Goal: Information Seeking & Learning: Compare options

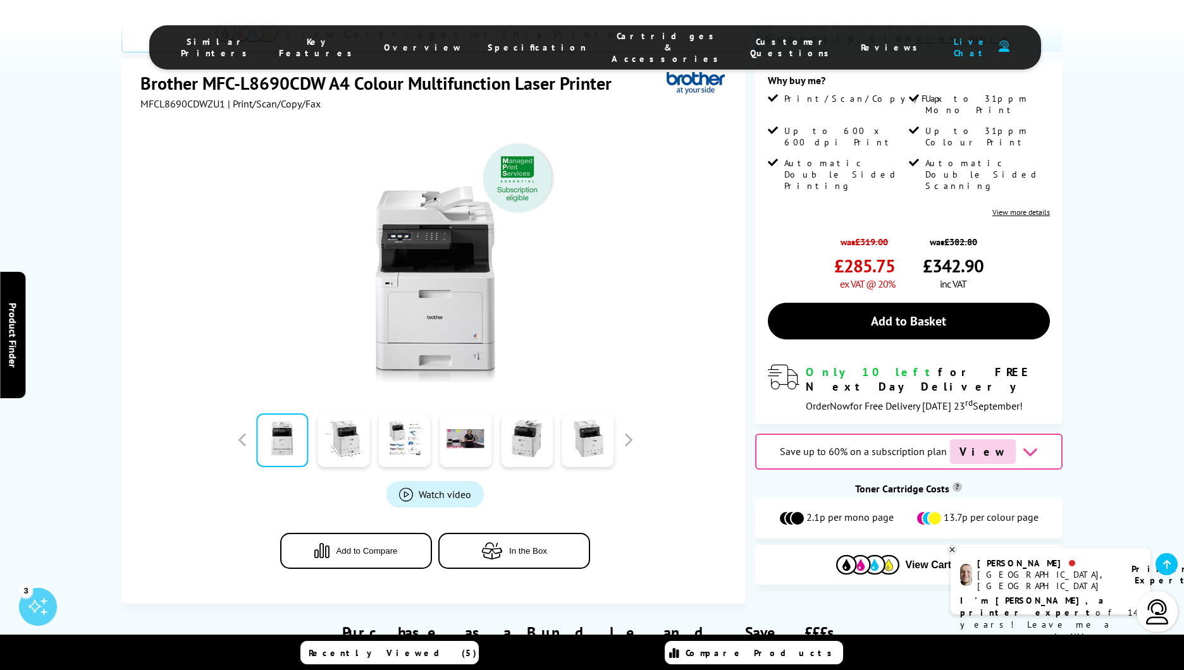
scroll to position [264, 0]
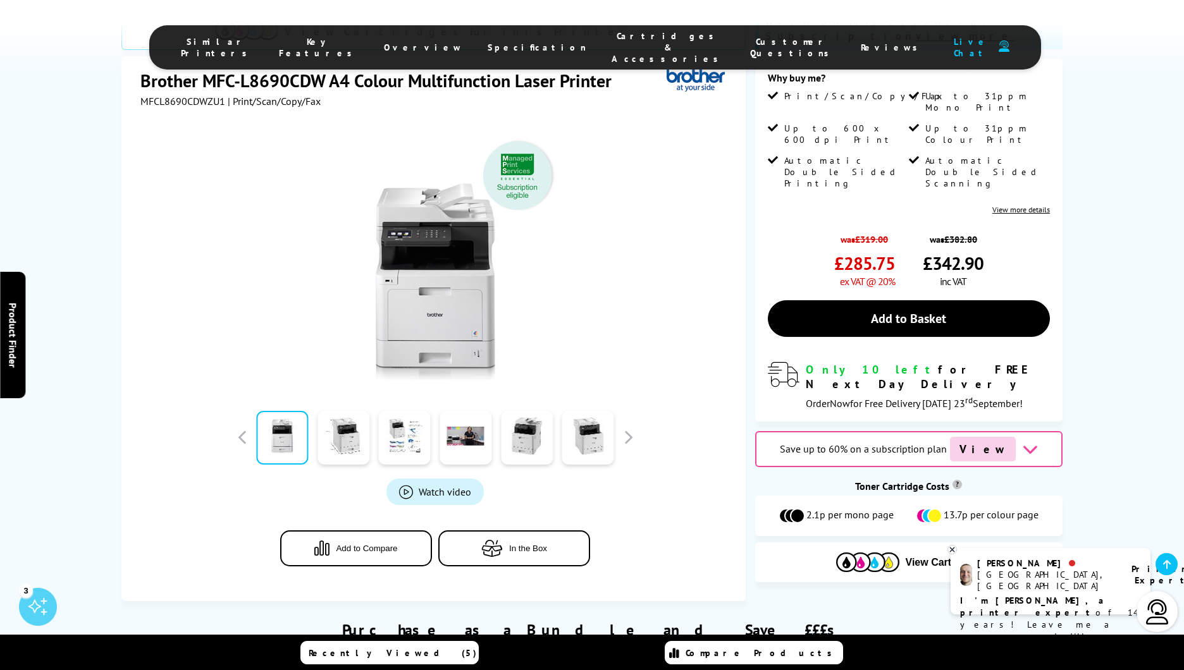
click at [426, 486] on span "Watch video" at bounding box center [445, 492] width 52 height 13
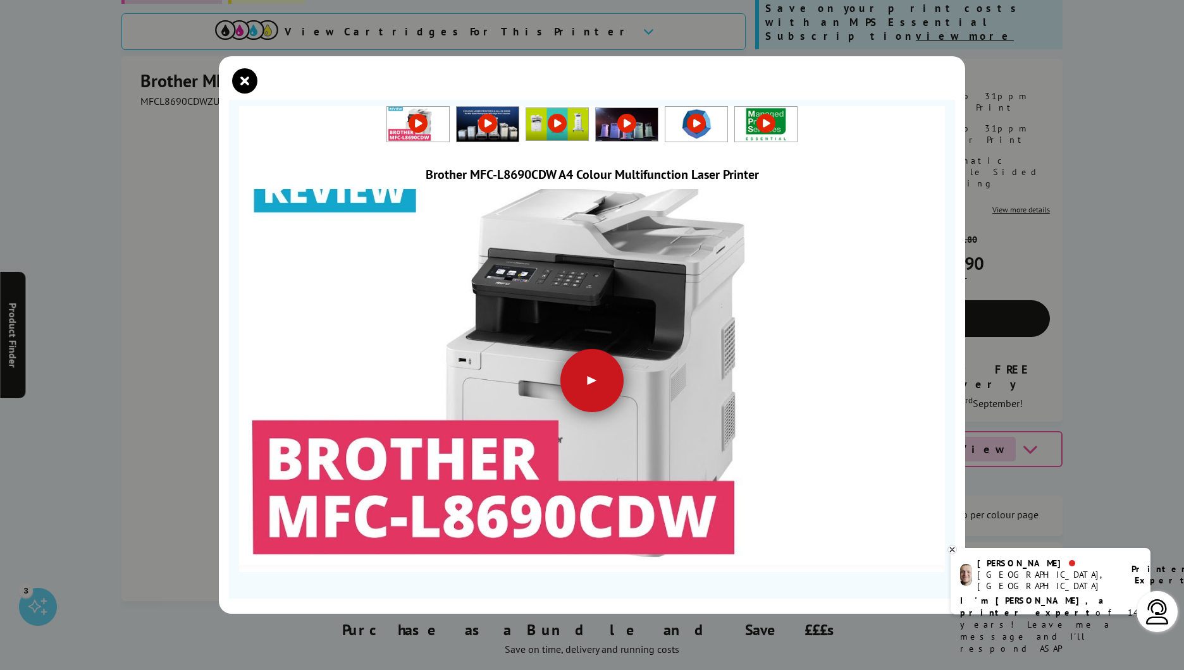
click at [587, 377] on div at bounding box center [591, 380] width 63 height 63
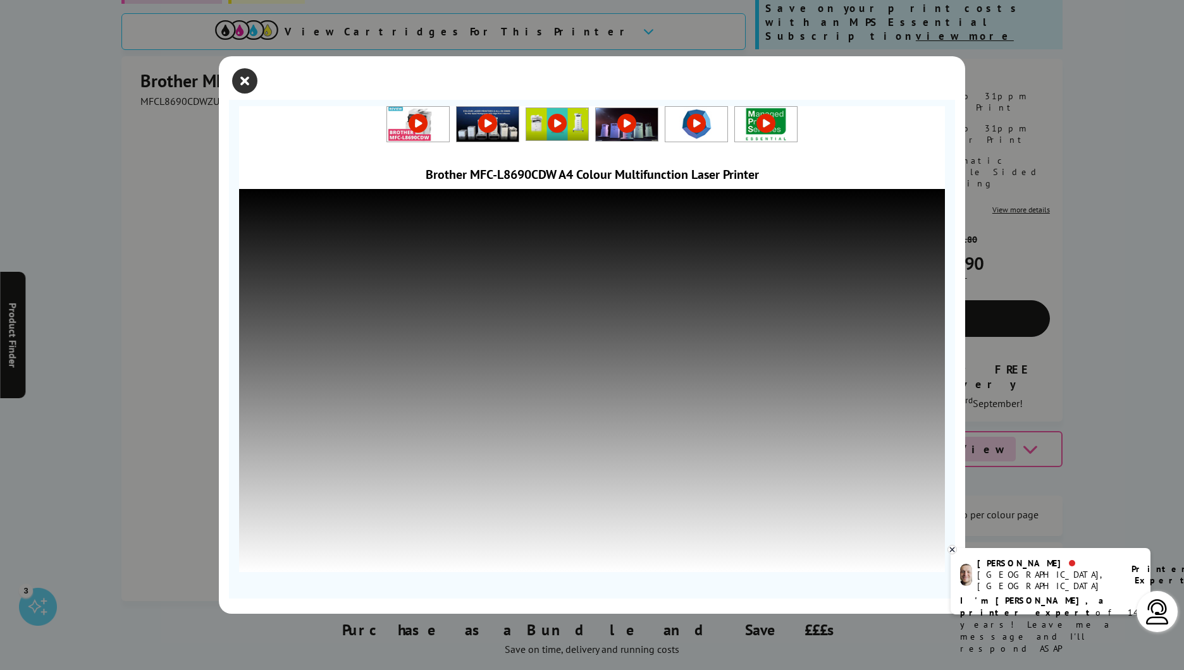
click at [245, 77] on icon "close modal" at bounding box center [244, 80] width 25 height 25
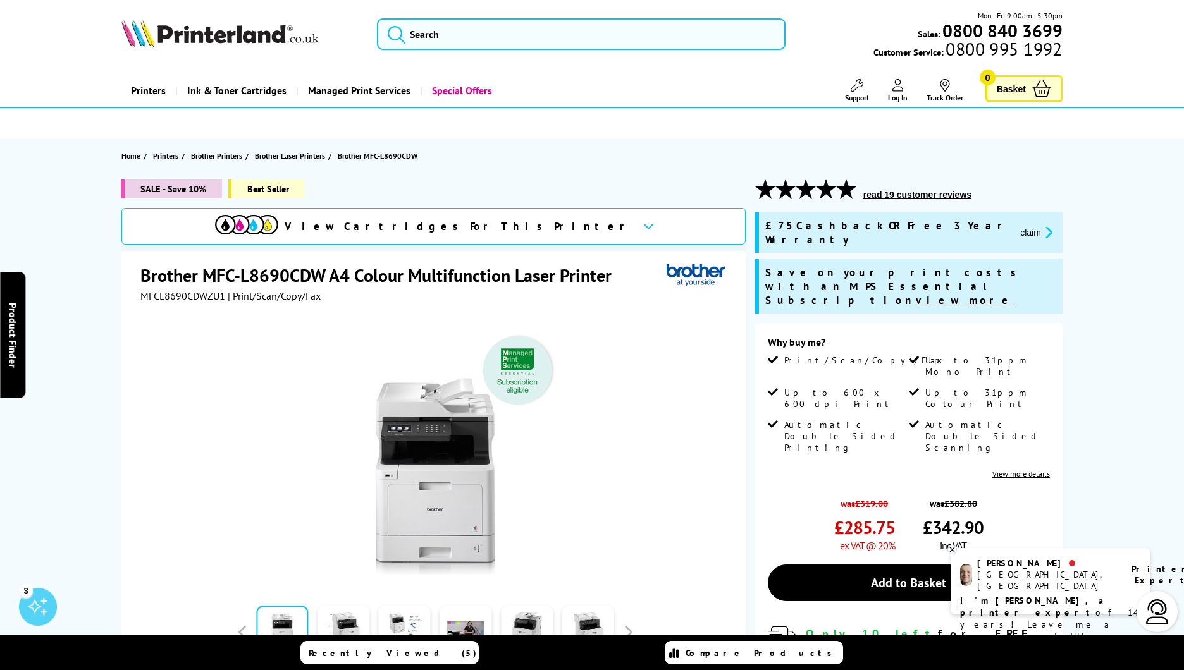
scroll to position [0, 0]
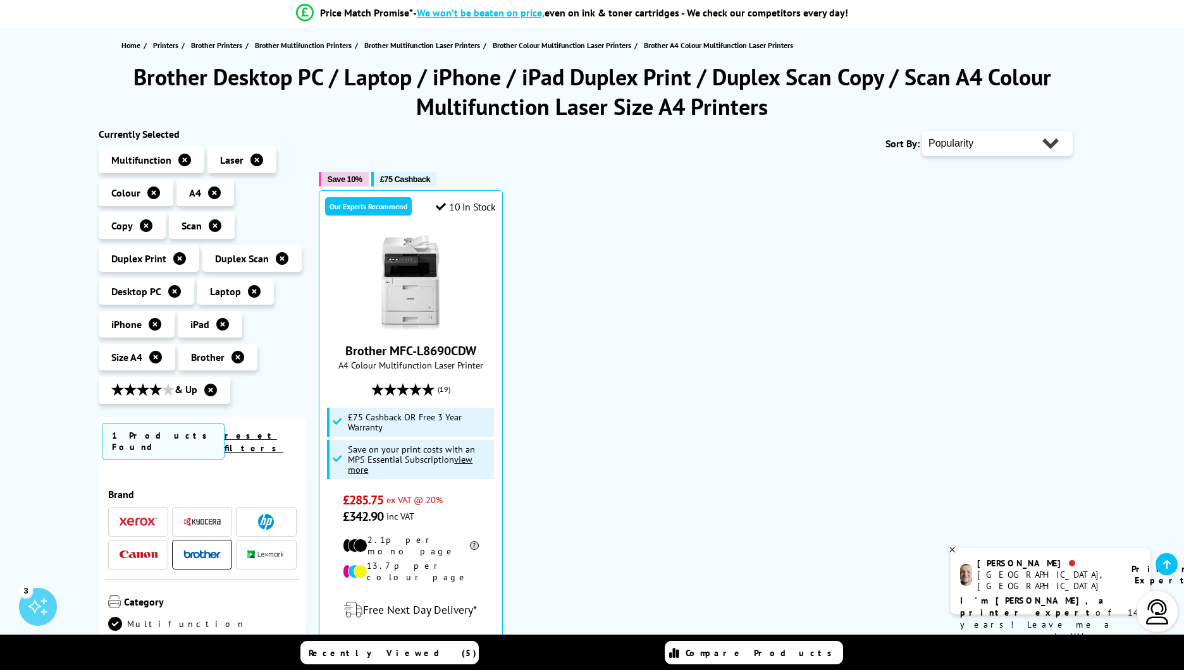
scroll to position [111, 0]
click at [186, 252] on icon at bounding box center [179, 258] width 13 height 13
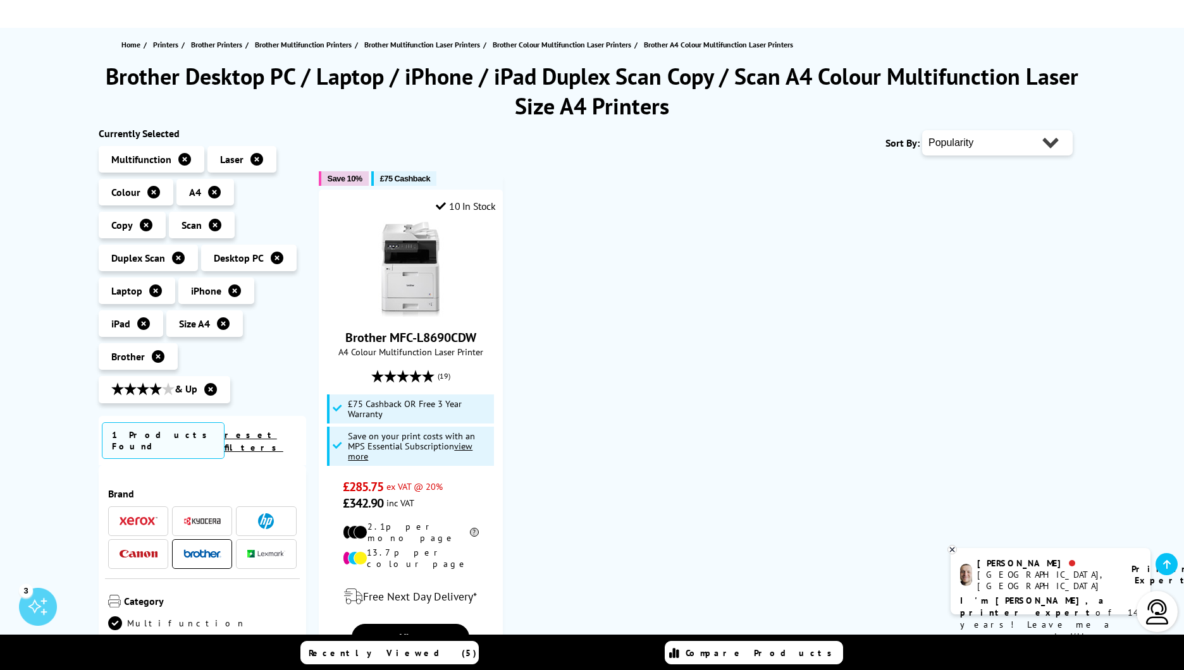
click at [185, 252] on icon at bounding box center [178, 258] width 13 height 13
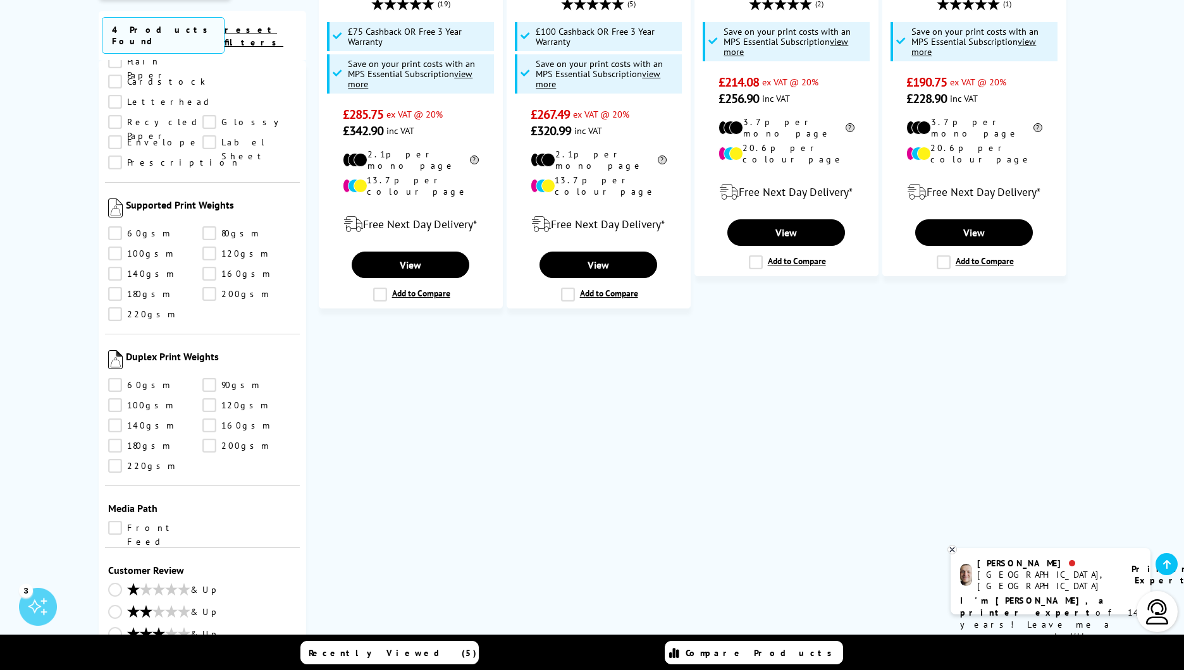
scroll to position [1160, 0]
click at [116, 348] on img at bounding box center [115, 357] width 15 height 19
click at [118, 348] on img at bounding box center [115, 357] width 15 height 19
click at [118, 333] on div "Duplex Print Weights 60gsm 90gsm 100gsm 120gsm 140gsm 160gsm 180gsm 200gsm 220g…" at bounding box center [202, 409] width 195 height 152
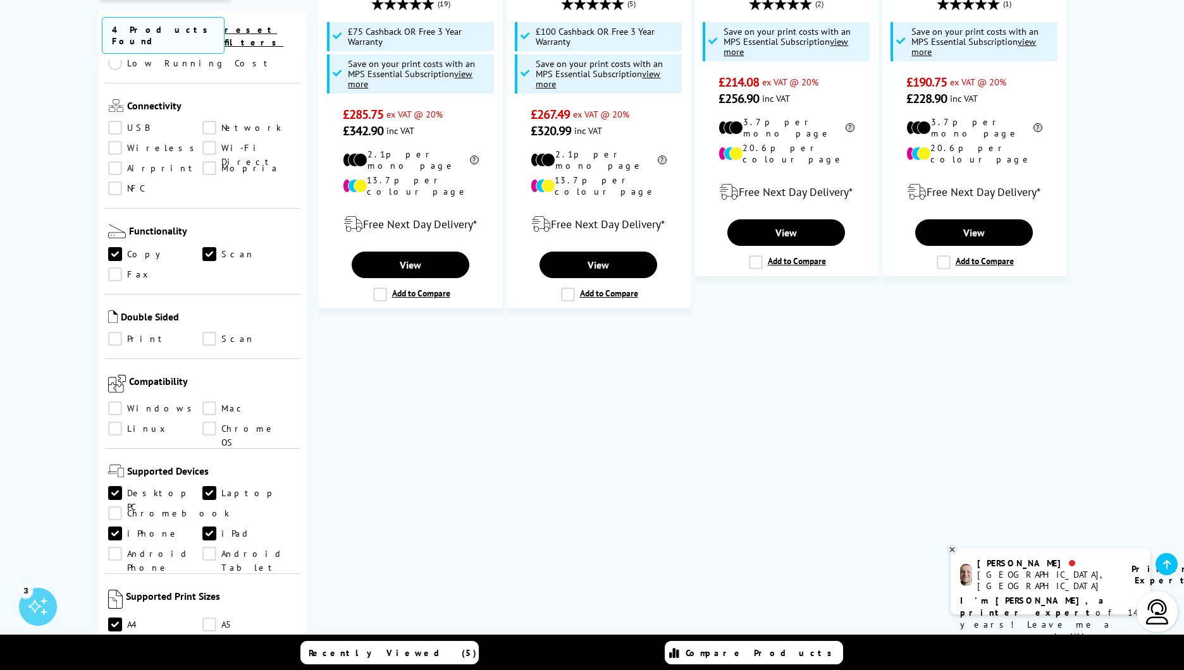
scroll to position [432, 0]
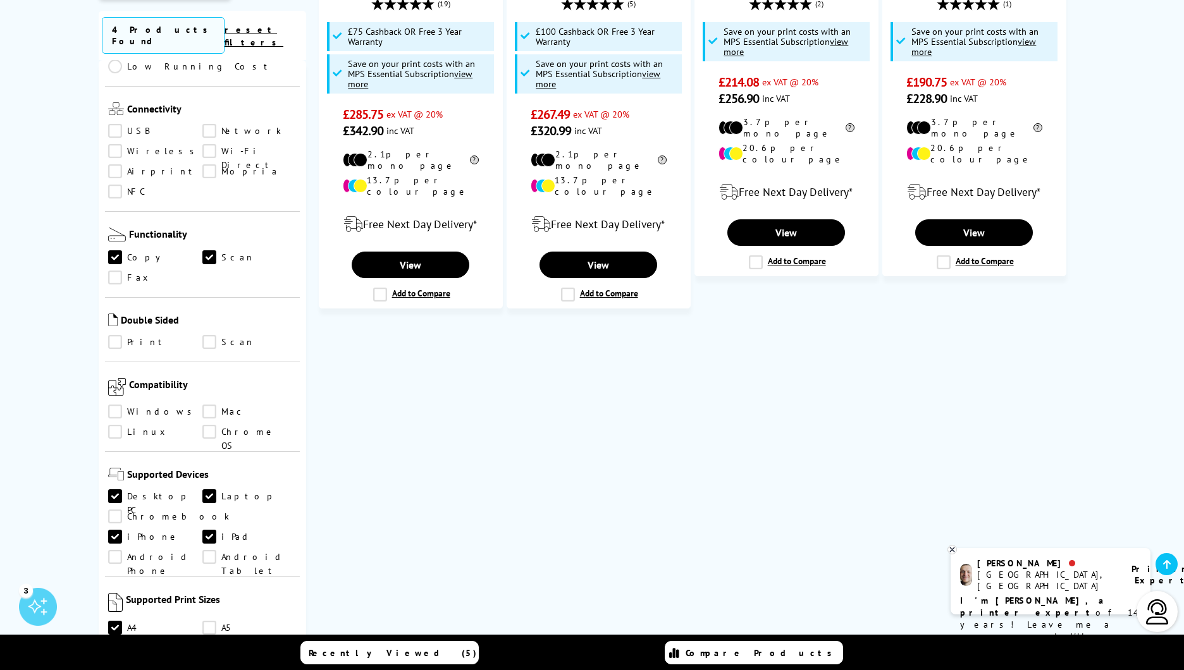
click at [207, 405] on link "Mac" at bounding box center [249, 412] width 94 height 14
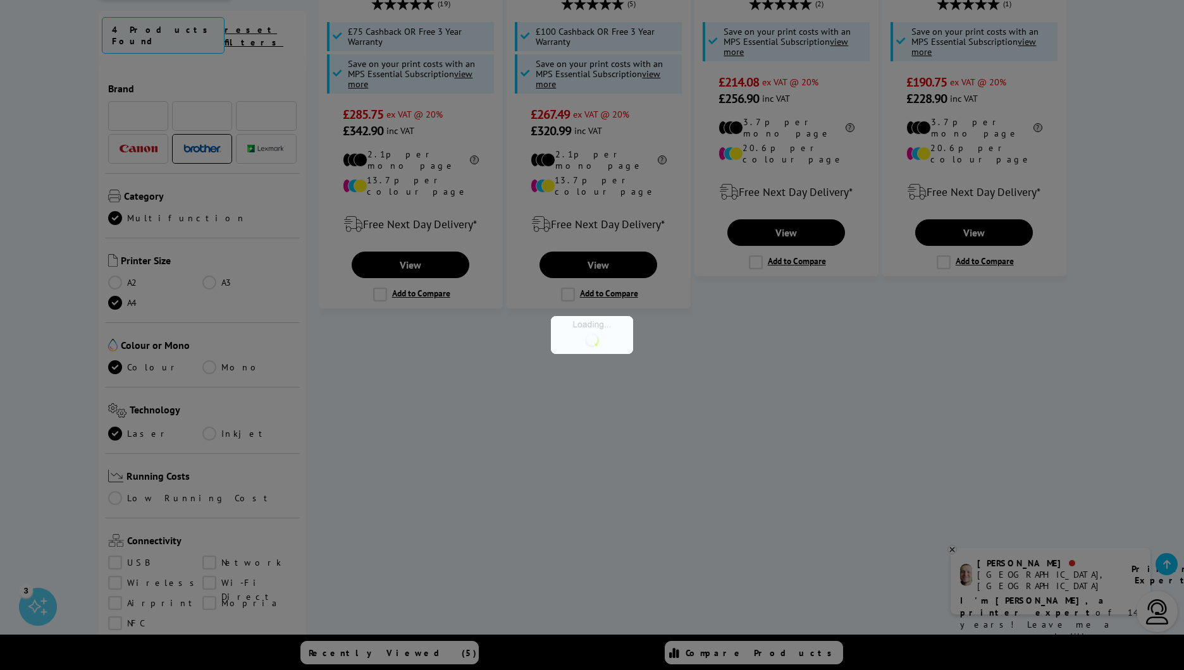
scroll to position [432, 0]
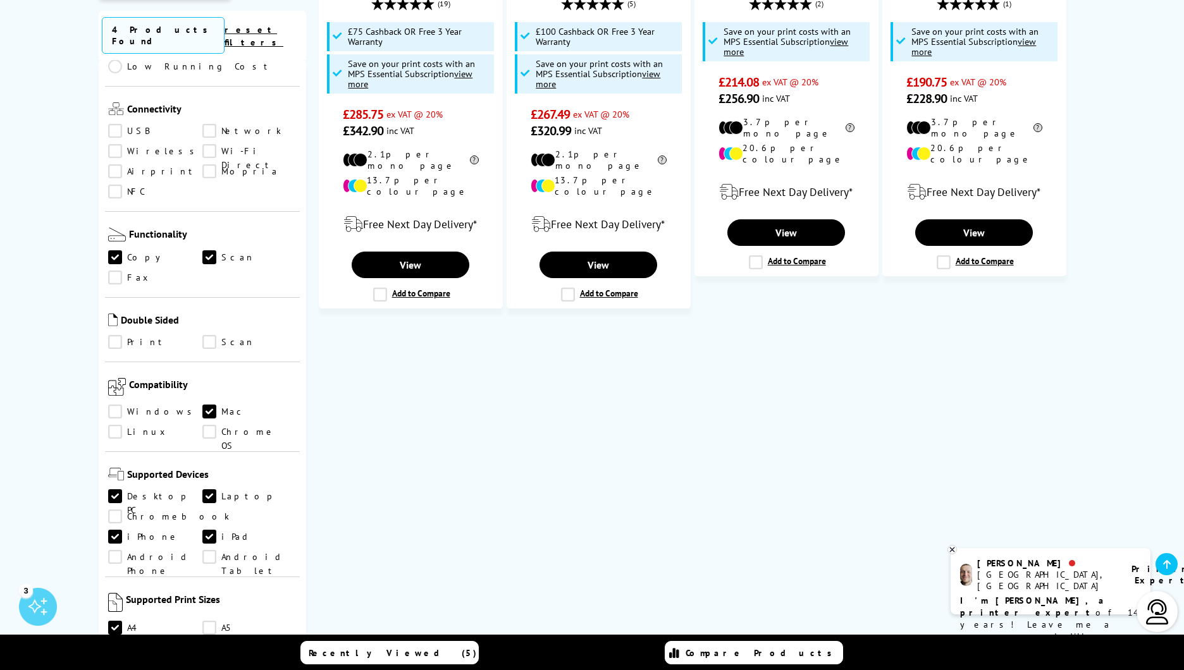
click at [113, 335] on link "Print" at bounding box center [155, 342] width 94 height 14
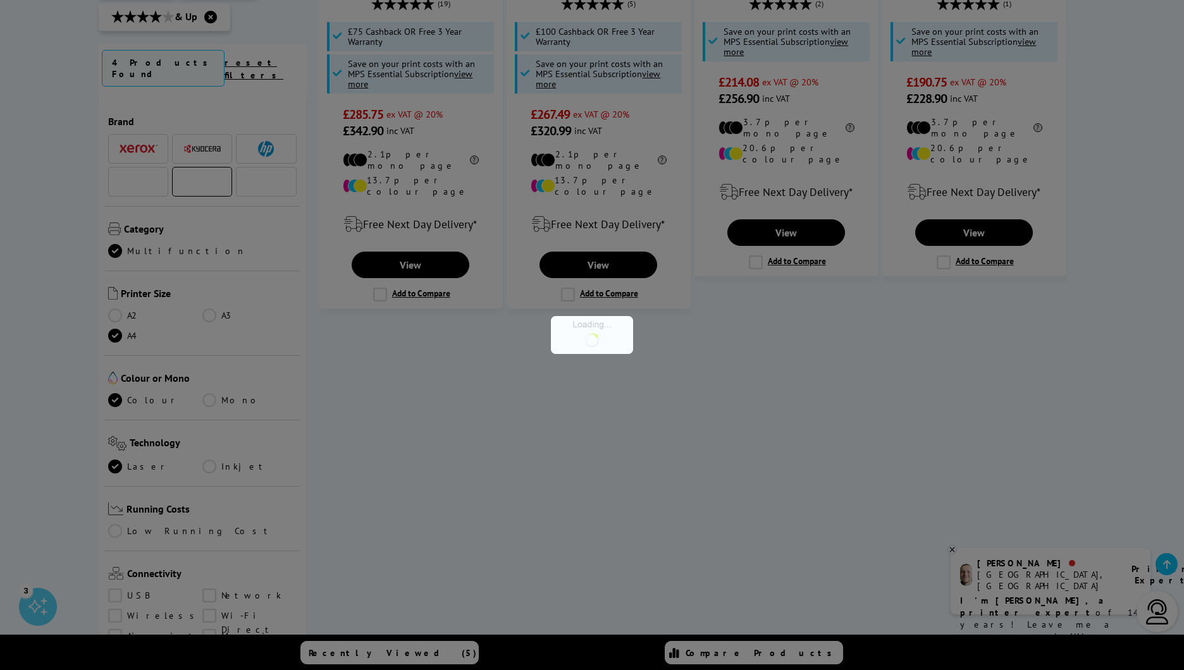
scroll to position [432, 0]
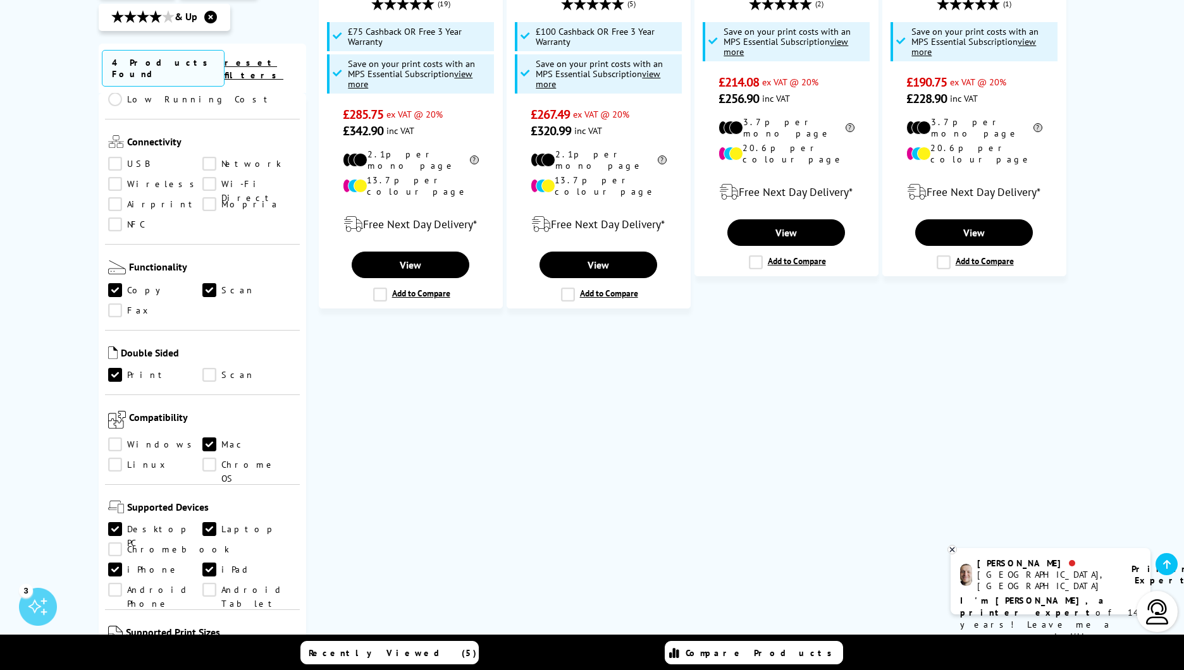
click at [213, 368] on link "Scan" at bounding box center [249, 375] width 94 height 14
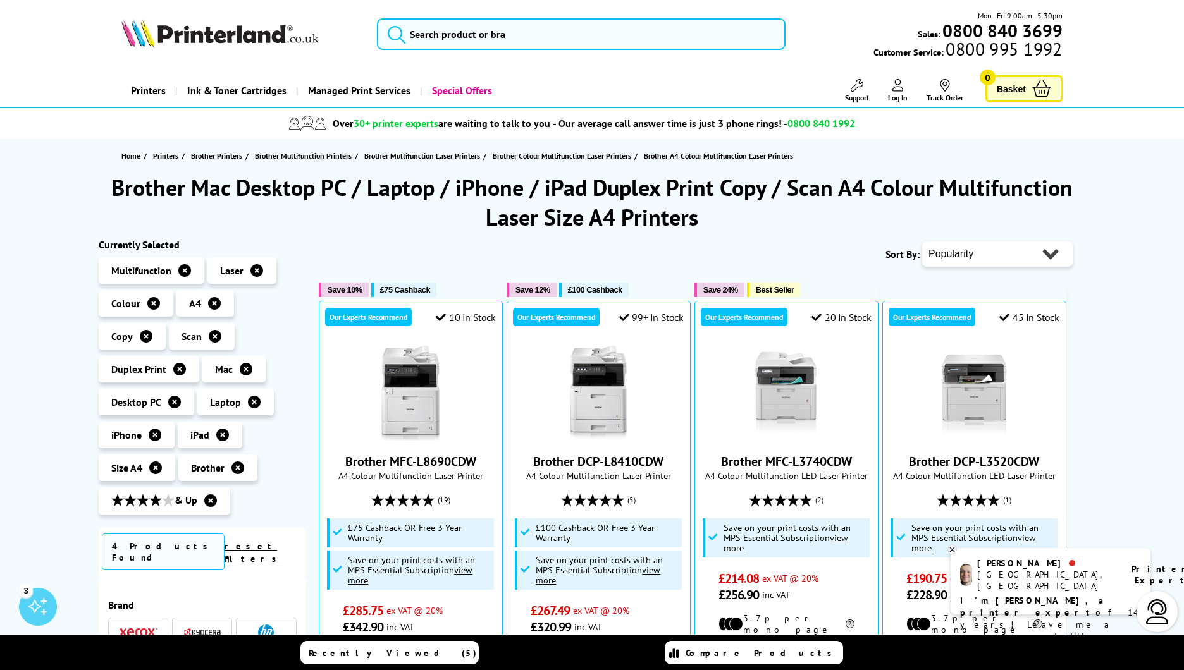
scroll to position [484, 0]
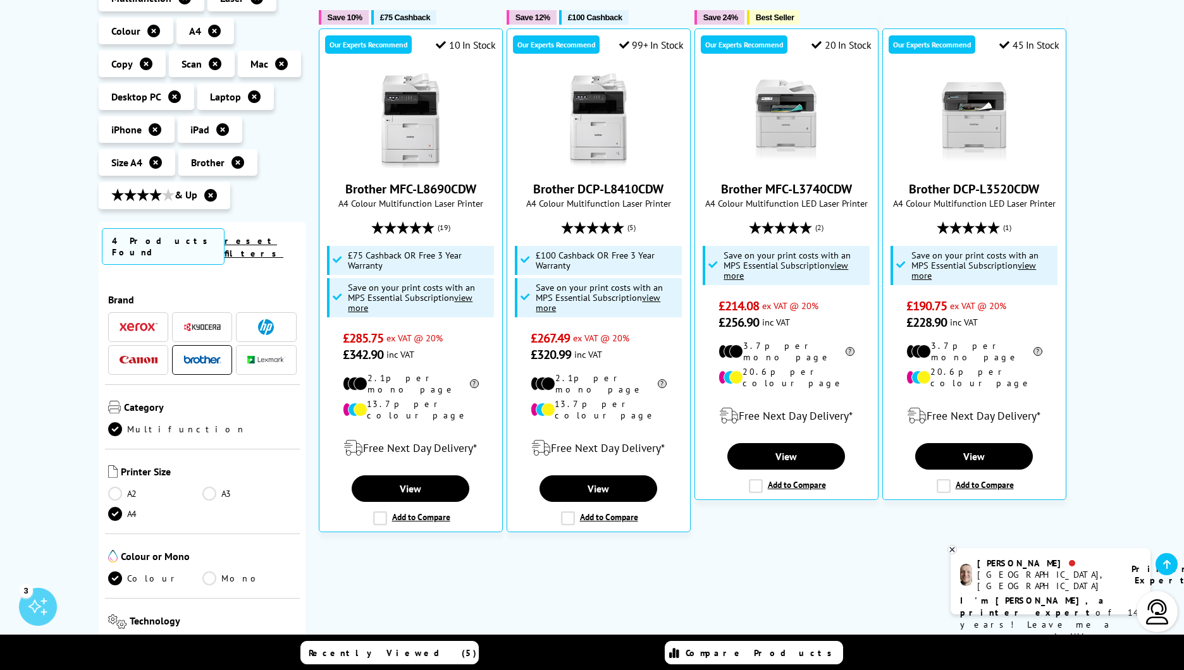
scroll to position [279, 0]
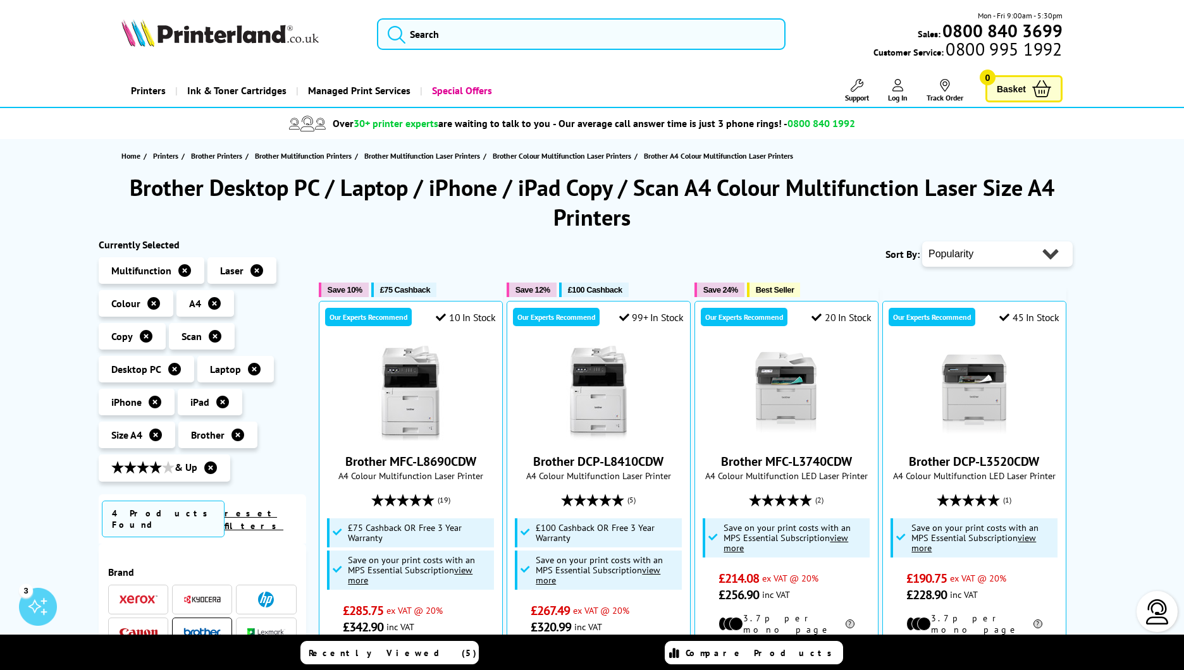
scroll to position [484, 0]
